Goal: Task Accomplishment & Management: Use online tool/utility

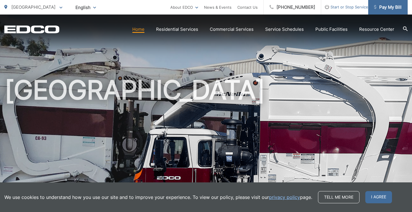
click at [395, 10] on span "Pay My Bill" at bounding box center [388, 7] width 28 height 7
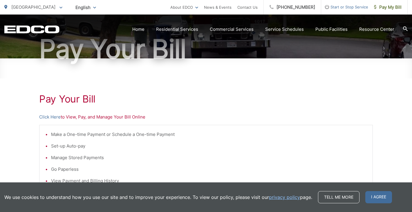
scroll to position [67, 0]
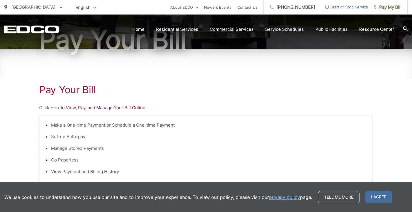
click at [106, 108] on p "Click Here to View, Pay, and Manage Your Bill Online" at bounding box center [205, 107] width 333 height 7
click at [47, 108] on link "Click Here" at bounding box center [49, 107] width 21 height 7
